Goal: Information Seeking & Learning: Learn about a topic

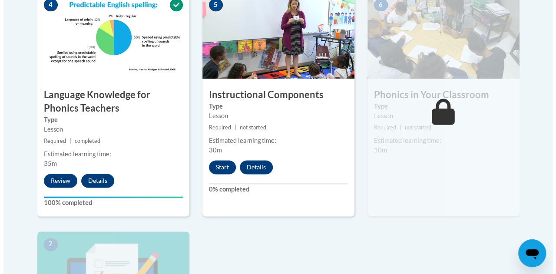
scroll to position [546, 0]
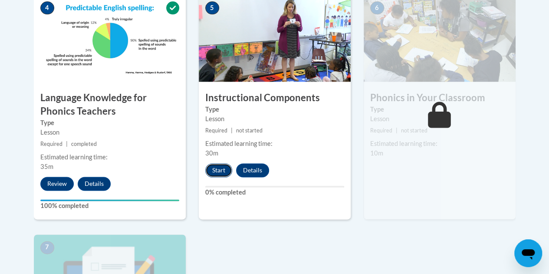
click at [218, 169] on button "Start" at bounding box center [218, 170] width 27 height 14
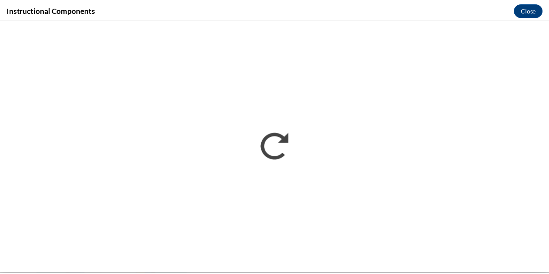
scroll to position [0, 0]
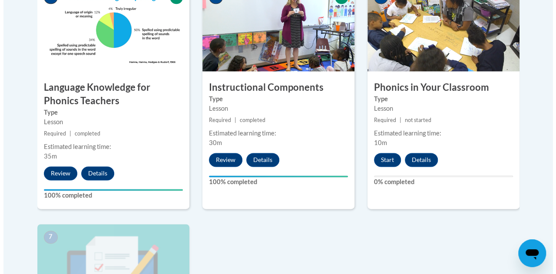
scroll to position [556, 0]
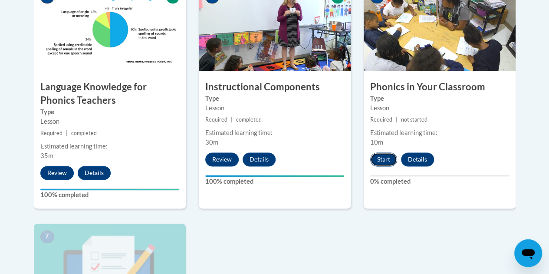
click at [385, 160] on button "Start" at bounding box center [384, 159] width 27 height 14
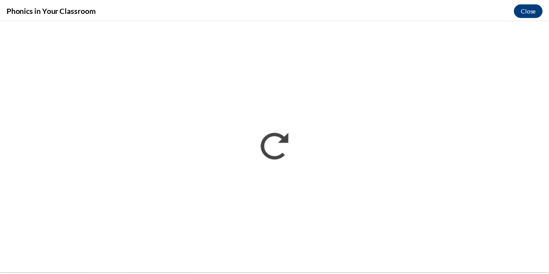
scroll to position [0, 0]
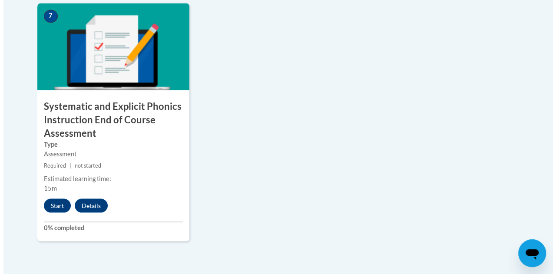
scroll to position [781, 0]
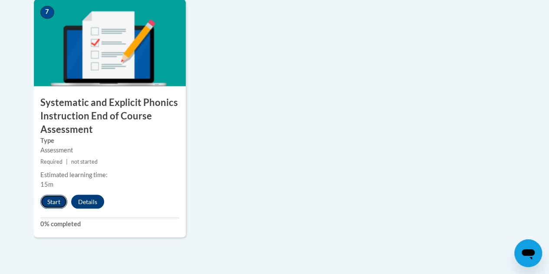
click at [54, 197] on button "Start" at bounding box center [53, 202] width 27 height 14
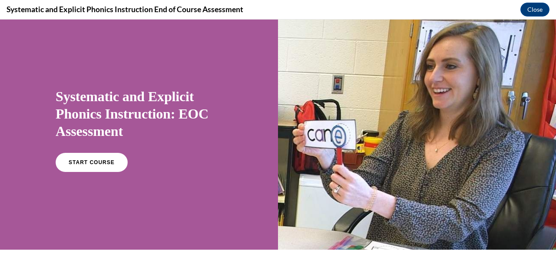
scroll to position [9, 0]
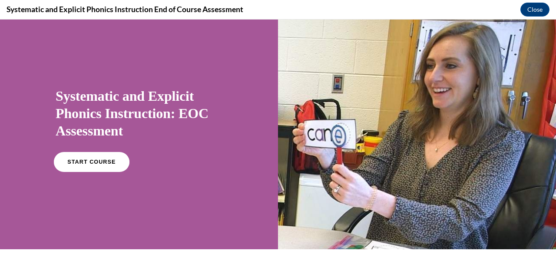
click at [106, 164] on span "START COURSE" at bounding box center [91, 162] width 48 height 7
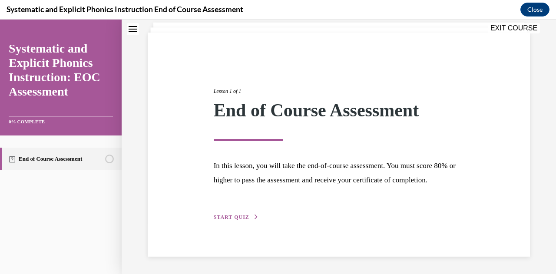
scroll to position [67, 0]
click at [246, 211] on div "Lesson 1 of 1 End of Course Assessment In this lesson, you will take the end-of…" at bounding box center [339, 144] width 264 height 155
click at [244, 218] on span "START QUIZ" at bounding box center [232, 217] width 36 height 6
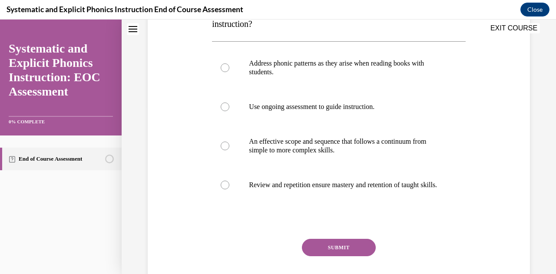
scroll to position [169, 0]
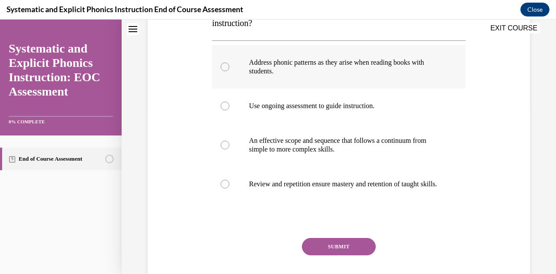
click at [275, 80] on div at bounding box center [338, 66] width 253 height 43
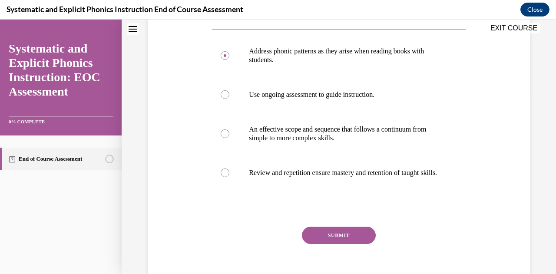
click at [318, 235] on div "Question 01/10 Which of these practices is NOT a hallmark of systematic phonics…" at bounding box center [338, 119] width 253 height 357
click at [318, 244] on button "SUBMIT" at bounding box center [339, 235] width 74 height 17
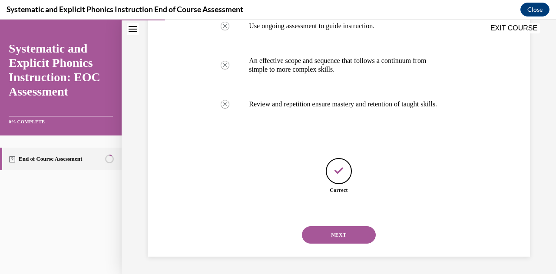
scroll to position [257, 0]
click at [316, 236] on button "NEXT" at bounding box center [339, 234] width 74 height 17
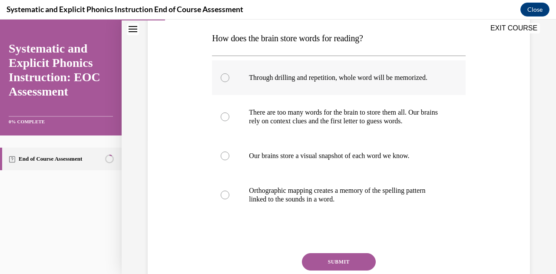
scroll to position [139, 0]
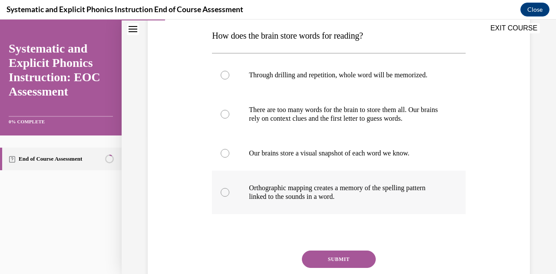
click at [275, 193] on p "Orthographic mapping creates a memory of the spelling pattern linked to the sou…" at bounding box center [346, 192] width 195 height 17
click at [313, 255] on button "SUBMIT" at bounding box center [339, 259] width 74 height 17
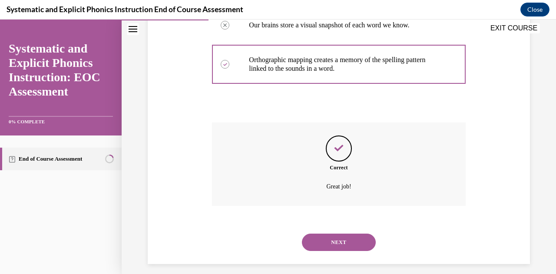
scroll to position [274, 0]
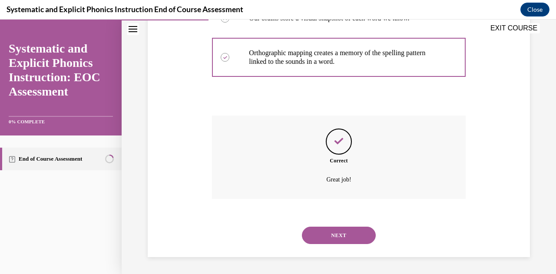
click at [327, 235] on button "NEXT" at bounding box center [339, 235] width 74 height 17
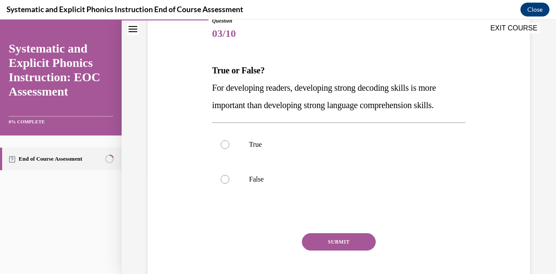
scroll to position [108, 0]
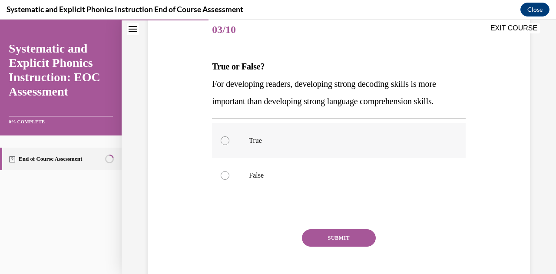
click at [248, 145] on div at bounding box center [338, 140] width 253 height 35
click at [318, 234] on button "SUBMIT" at bounding box center [339, 237] width 74 height 17
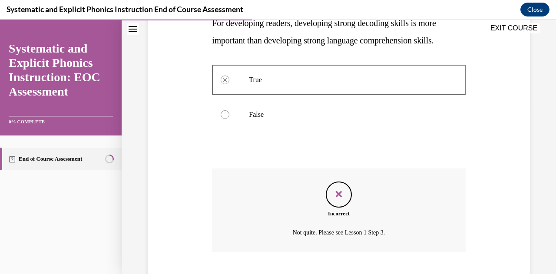
scroll to position [222, 0]
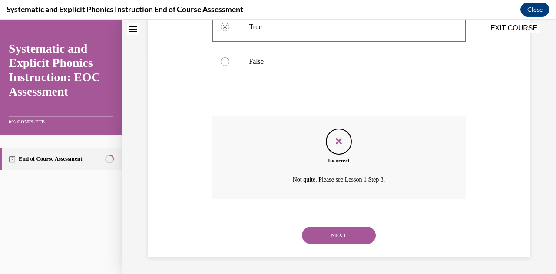
click at [322, 232] on button "NEXT" at bounding box center [339, 235] width 74 height 17
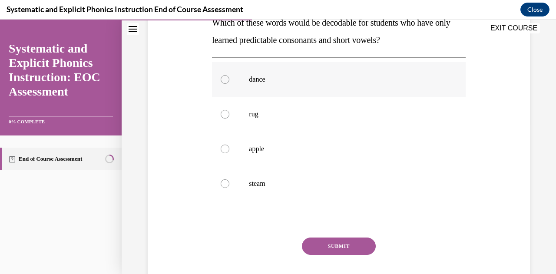
scroll to position [155, 0]
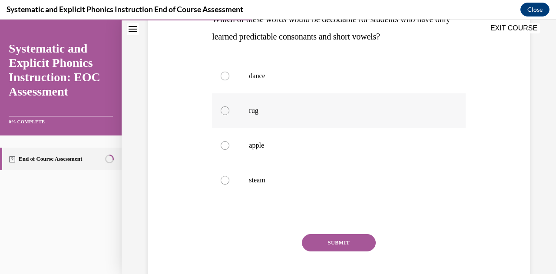
click at [265, 120] on div at bounding box center [338, 110] width 253 height 35
click at [327, 245] on button "SUBMIT" at bounding box center [339, 242] width 74 height 17
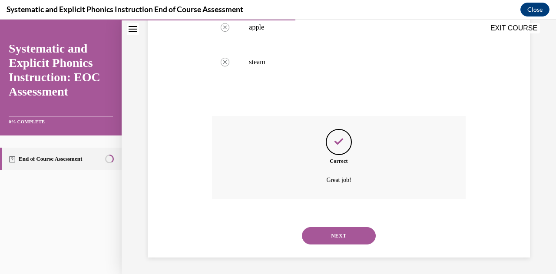
scroll to position [274, 0]
click at [321, 232] on button "NEXT" at bounding box center [339, 235] width 74 height 17
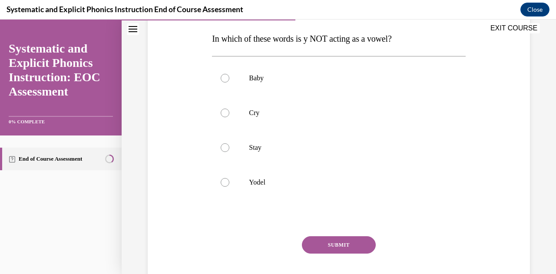
scroll to position [135, 0]
click at [257, 184] on p "Yodel" at bounding box center [346, 183] width 195 height 9
click at [318, 241] on button "SUBMIT" at bounding box center [339, 245] width 74 height 17
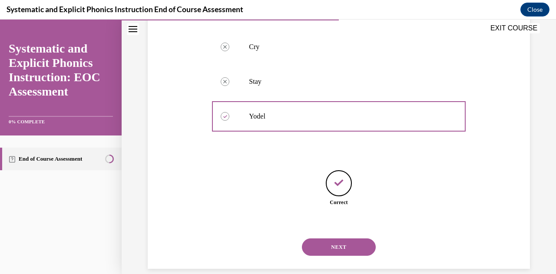
scroll to position [213, 0]
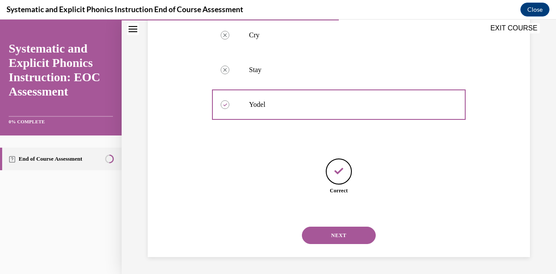
click at [325, 237] on button "NEXT" at bounding box center [339, 235] width 74 height 17
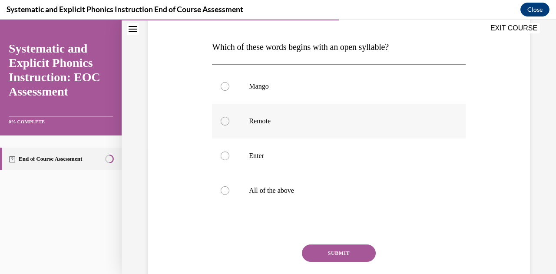
scroll to position [128, 0]
click at [265, 194] on p "All of the above" at bounding box center [346, 190] width 195 height 9
click at [320, 251] on button "SUBMIT" at bounding box center [339, 252] width 74 height 17
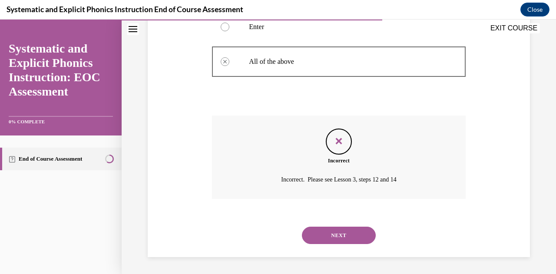
scroll to position [255, 0]
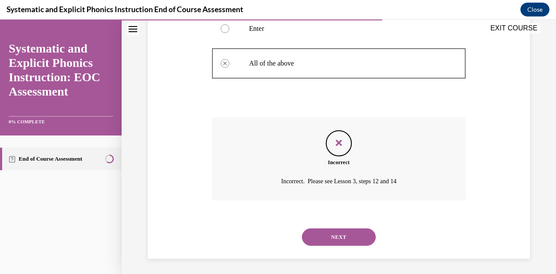
click at [330, 237] on button "NEXT" at bounding box center [339, 236] width 74 height 17
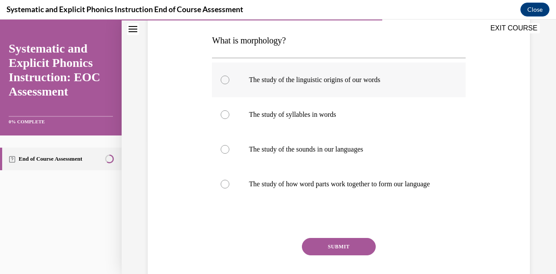
scroll to position [141, 0]
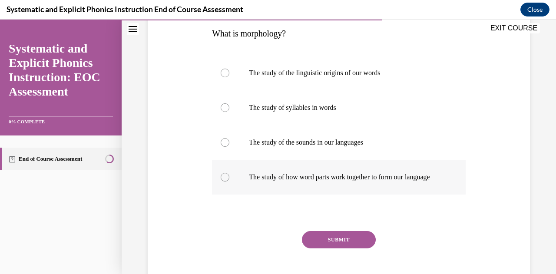
click at [330, 173] on p "The study of how word parts work together to form our language" at bounding box center [346, 177] width 195 height 9
click at [327, 247] on button "SUBMIT" at bounding box center [339, 239] width 74 height 17
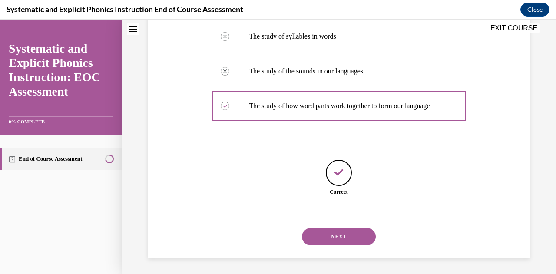
scroll to position [222, 0]
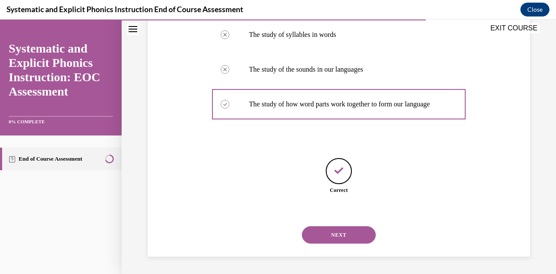
click at [328, 232] on button "NEXT" at bounding box center [339, 234] width 74 height 17
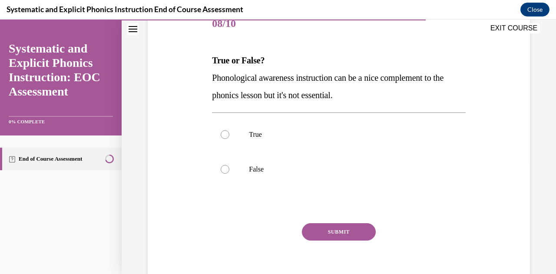
scroll to position [118, 0]
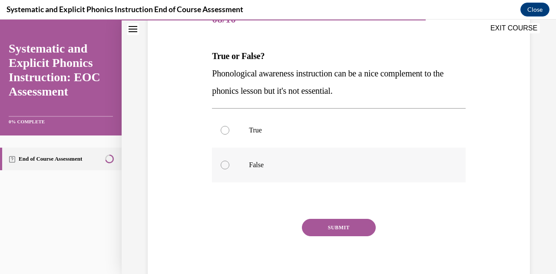
click at [248, 170] on div at bounding box center [338, 165] width 253 height 35
click at [329, 225] on button "SUBMIT" at bounding box center [339, 227] width 74 height 17
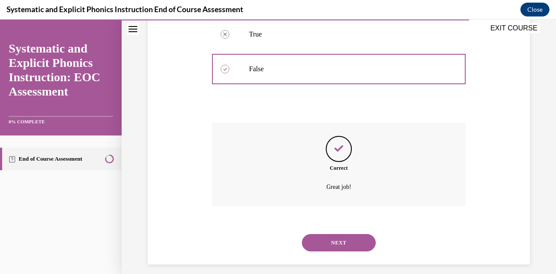
scroll to position [222, 0]
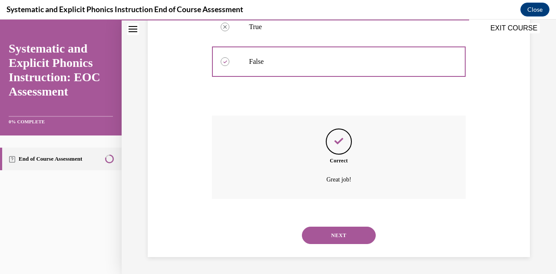
click at [325, 234] on button "NEXT" at bounding box center [339, 235] width 74 height 17
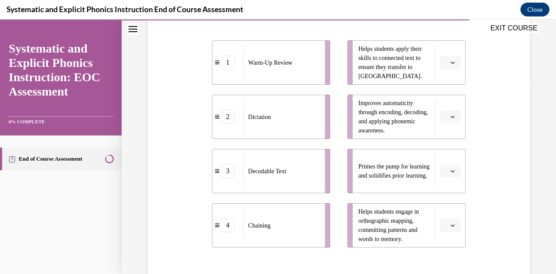
scroll to position [191, 0]
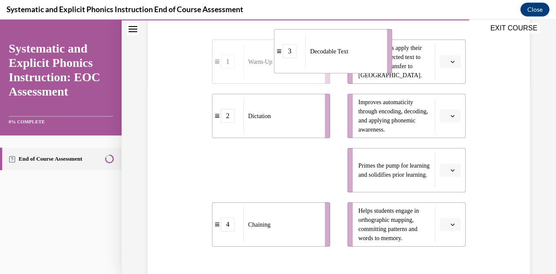
drag, startPoint x: 296, startPoint y: 173, endPoint x: 358, endPoint y: 54, distance: 134.1
click at [358, 54] on div "Decodable Text" at bounding box center [343, 51] width 76 height 35
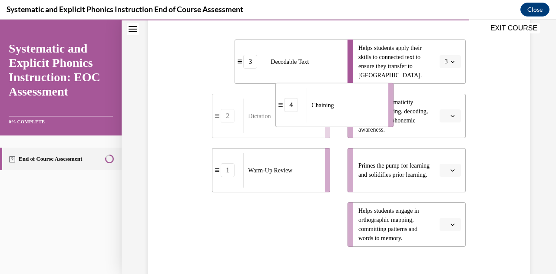
drag, startPoint x: 306, startPoint y: 229, endPoint x: 369, endPoint y: 110, distance: 135.2
click at [369, 110] on div "Chaining" at bounding box center [345, 105] width 76 height 35
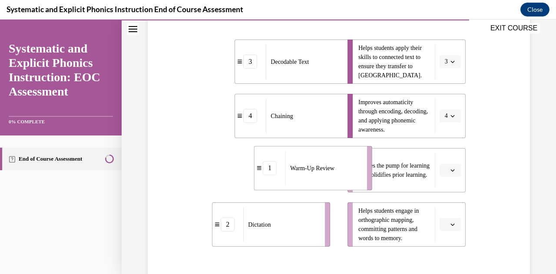
drag, startPoint x: 287, startPoint y: 176, endPoint x: 331, endPoint y: 173, distance: 44.4
click at [331, 173] on div "Warm-Up Review" at bounding box center [323, 168] width 76 height 35
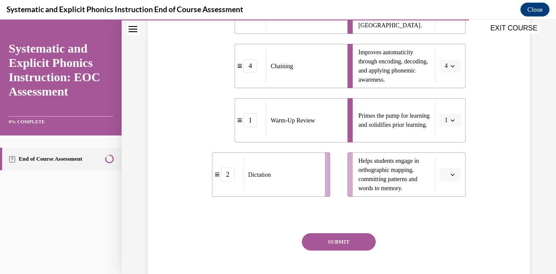
scroll to position [242, 0]
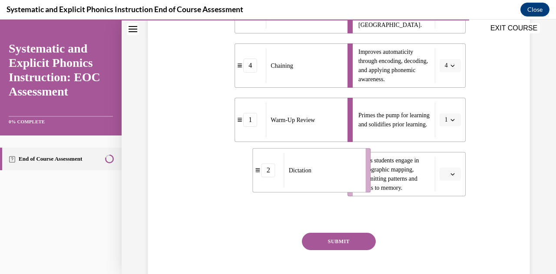
drag, startPoint x: 295, startPoint y: 193, endPoint x: 353, endPoint y: 188, distance: 58.4
click at [353, 188] on li "2 Dictation" at bounding box center [312, 170] width 118 height 44
click at [334, 244] on button "SUBMIT" at bounding box center [339, 241] width 74 height 17
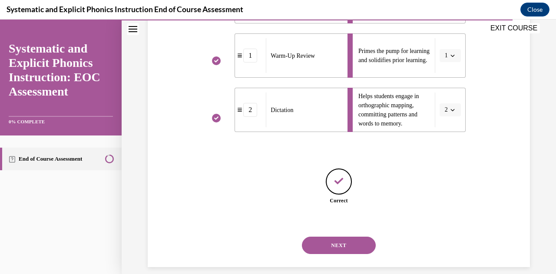
scroll to position [316, 0]
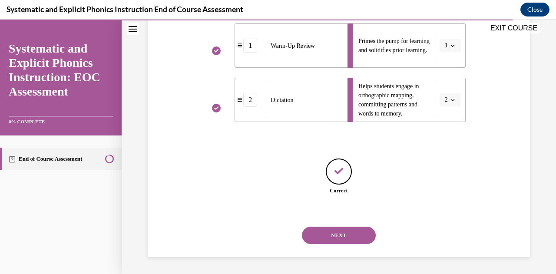
click at [329, 234] on button "NEXT" at bounding box center [339, 235] width 74 height 17
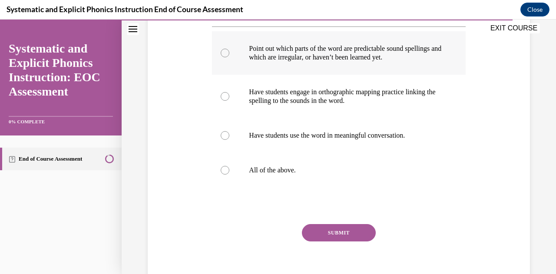
scroll to position [184, 0]
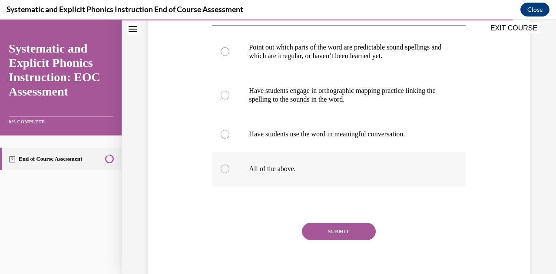
click at [298, 178] on div at bounding box center [338, 169] width 253 height 35
click at [328, 230] on button "SUBMIT" at bounding box center [339, 231] width 74 height 17
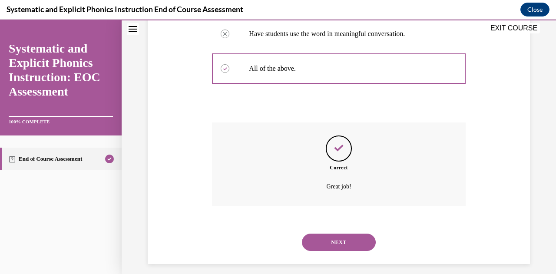
scroll to position [291, 0]
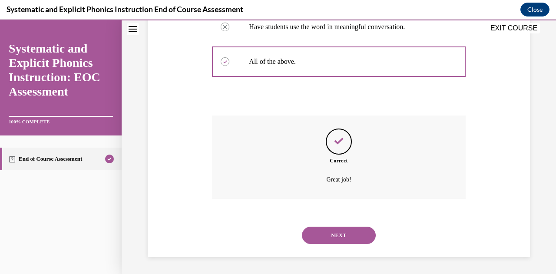
click at [323, 234] on button "NEXT" at bounding box center [339, 235] width 74 height 17
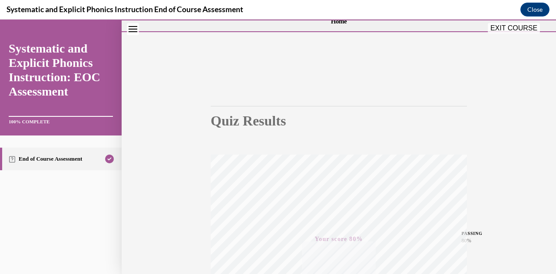
scroll to position [10, 0]
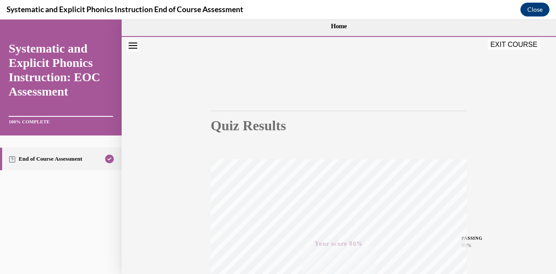
click at [504, 44] on button "EXIT COURSE" at bounding box center [514, 45] width 52 height 10
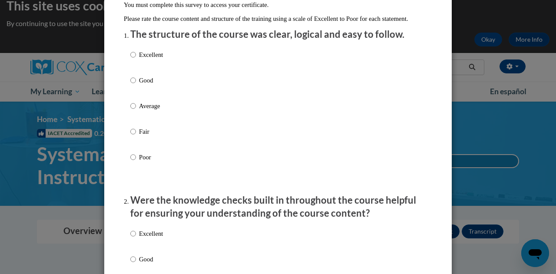
scroll to position [98, 0]
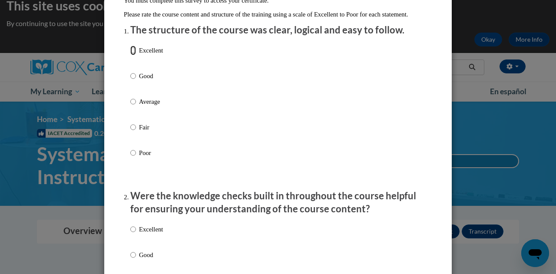
click at [130, 55] on input "Excellent" at bounding box center [133, 51] width 6 height 10
radio input "true"
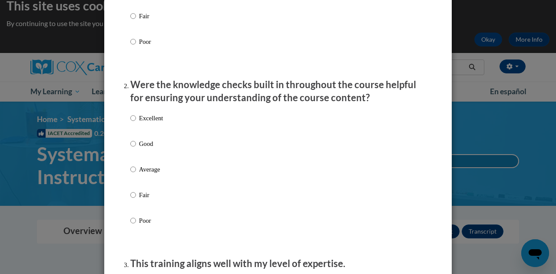
scroll to position [211, 0]
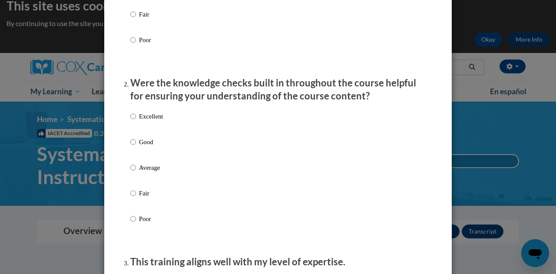
click at [149, 121] on p "Excellent" at bounding box center [151, 117] width 24 height 10
click at [136, 121] on input "Excellent" at bounding box center [133, 117] width 6 height 10
radio input "true"
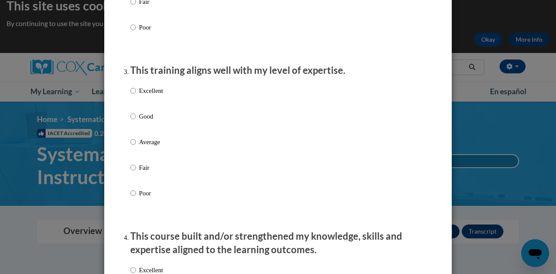
click at [146, 96] on p "Excellent" at bounding box center [151, 91] width 24 height 10
click at [136, 96] on input "Excellent" at bounding box center [133, 91] width 6 height 10
radio input "true"
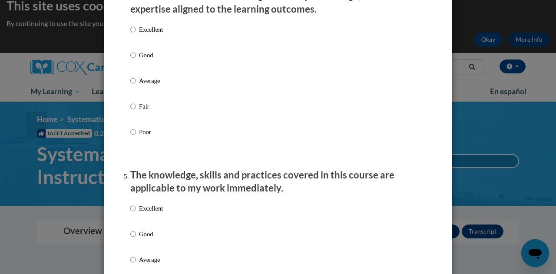
scroll to position [645, 0]
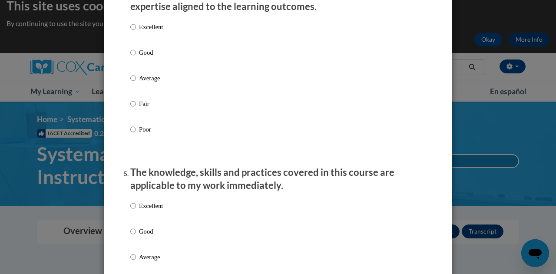
click at [153, 32] on p "Excellent" at bounding box center [151, 27] width 24 height 10
click at [136, 32] on input "Excellent" at bounding box center [133, 27] width 6 height 10
radio input "true"
click at [143, 211] on p "Excellent" at bounding box center [151, 206] width 24 height 10
click at [136, 211] on input "Excellent" at bounding box center [133, 206] width 6 height 10
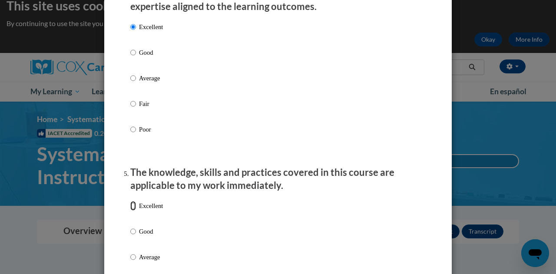
radio input "true"
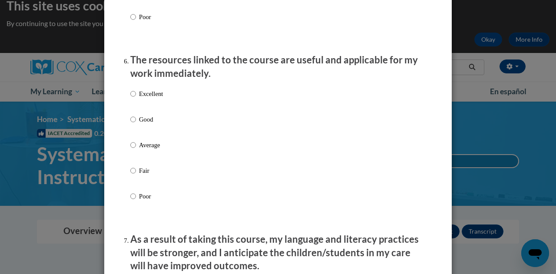
scroll to position [943, 0]
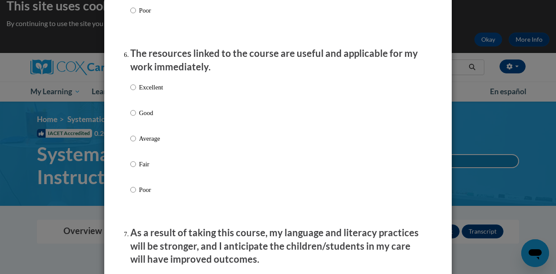
click at [139, 91] on p "Excellent" at bounding box center [151, 88] width 24 height 10
click at [136, 91] on input "Excellent" at bounding box center [133, 88] width 6 height 10
radio input "true"
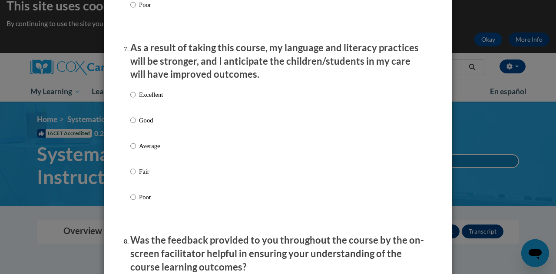
click at [149, 99] on p "Excellent" at bounding box center [151, 95] width 24 height 10
click at [136, 99] on input "Excellent" at bounding box center [133, 95] width 6 height 10
radio input "true"
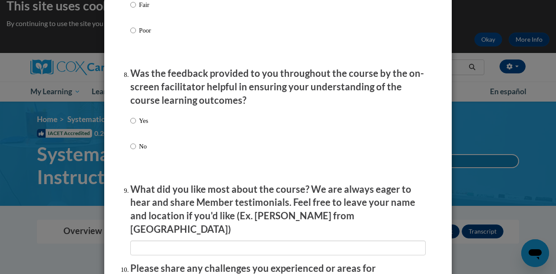
scroll to position [1298, 0]
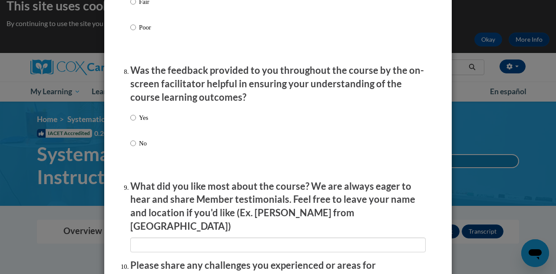
click at [135, 131] on label "Yes" at bounding box center [139, 124] width 18 height 23
click at [135, 122] on input "Yes" at bounding box center [133, 118] width 6 height 10
radio input "true"
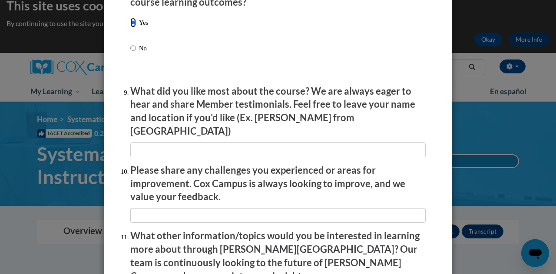
scroll to position [1532, 0]
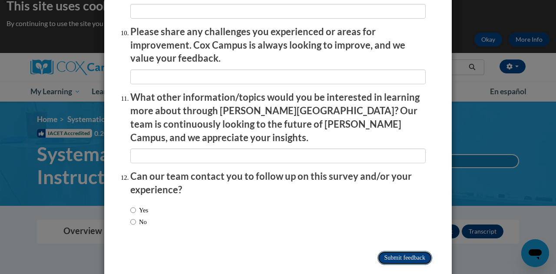
click at [391, 251] on input "Submit feedback" at bounding box center [404, 258] width 55 height 14
